Goal: Information Seeking & Learning: Learn about a topic

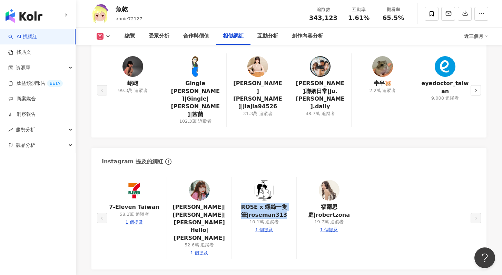
scroll to position [1167, 0]
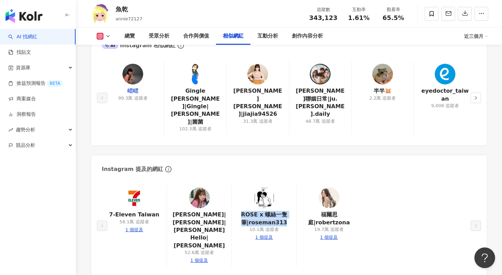
click at [133, 94] on link "峮峮" at bounding box center [132, 91] width 11 height 8
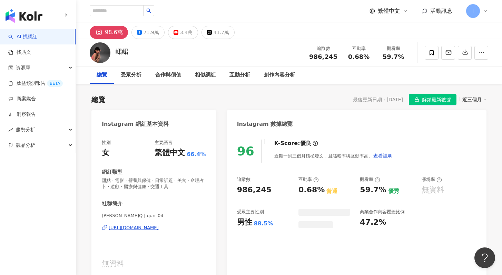
click at [156, 225] on div "https://www.instagram.com/qun_04/" at bounding box center [134, 228] width 50 height 6
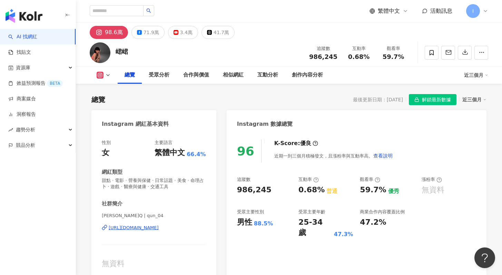
scroll to position [68, 0]
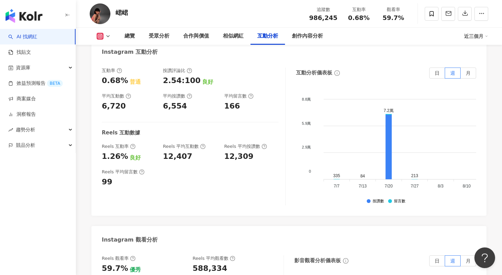
scroll to position [1485, 0]
